Goal: Information Seeking & Learning: Learn about a topic

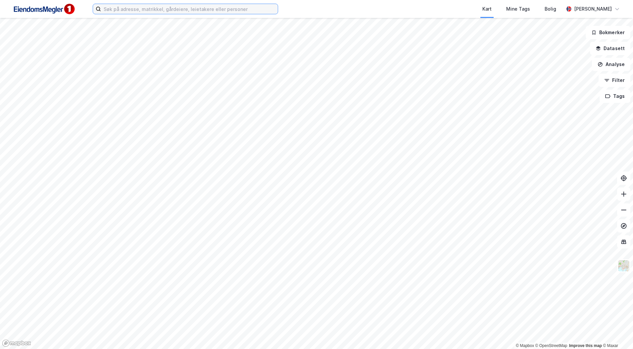
click at [133, 11] on input at bounding box center [189, 9] width 177 height 10
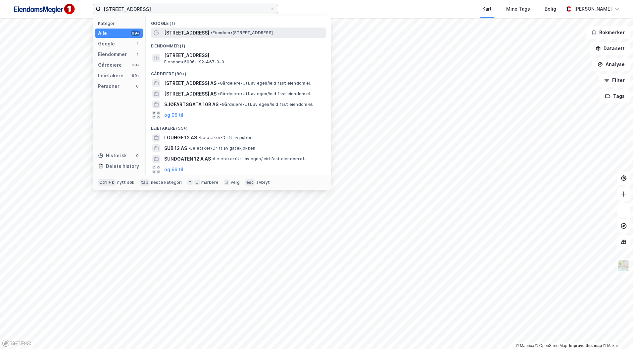
type input "[STREET_ADDRESS]"
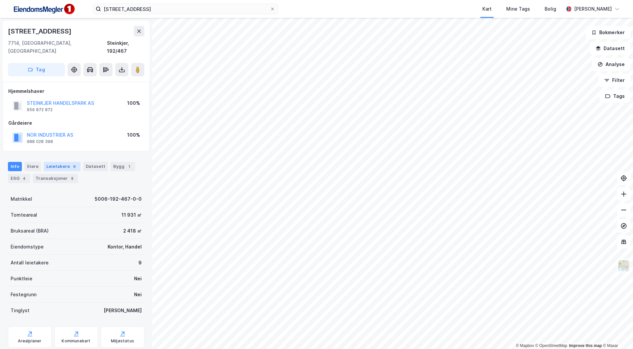
click at [47, 162] on div "Leietakere 9" at bounding box center [62, 166] width 37 height 9
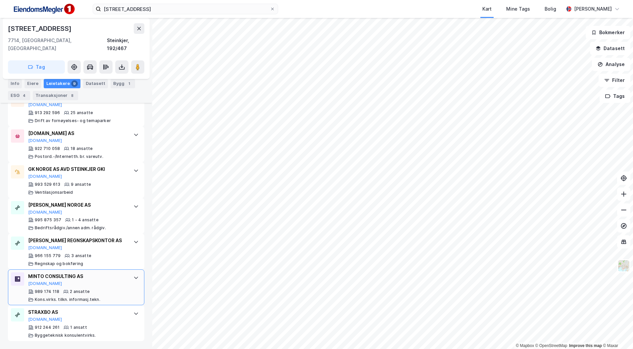
scroll to position [292, 0]
